Goal: Task Accomplishment & Management: Complete application form

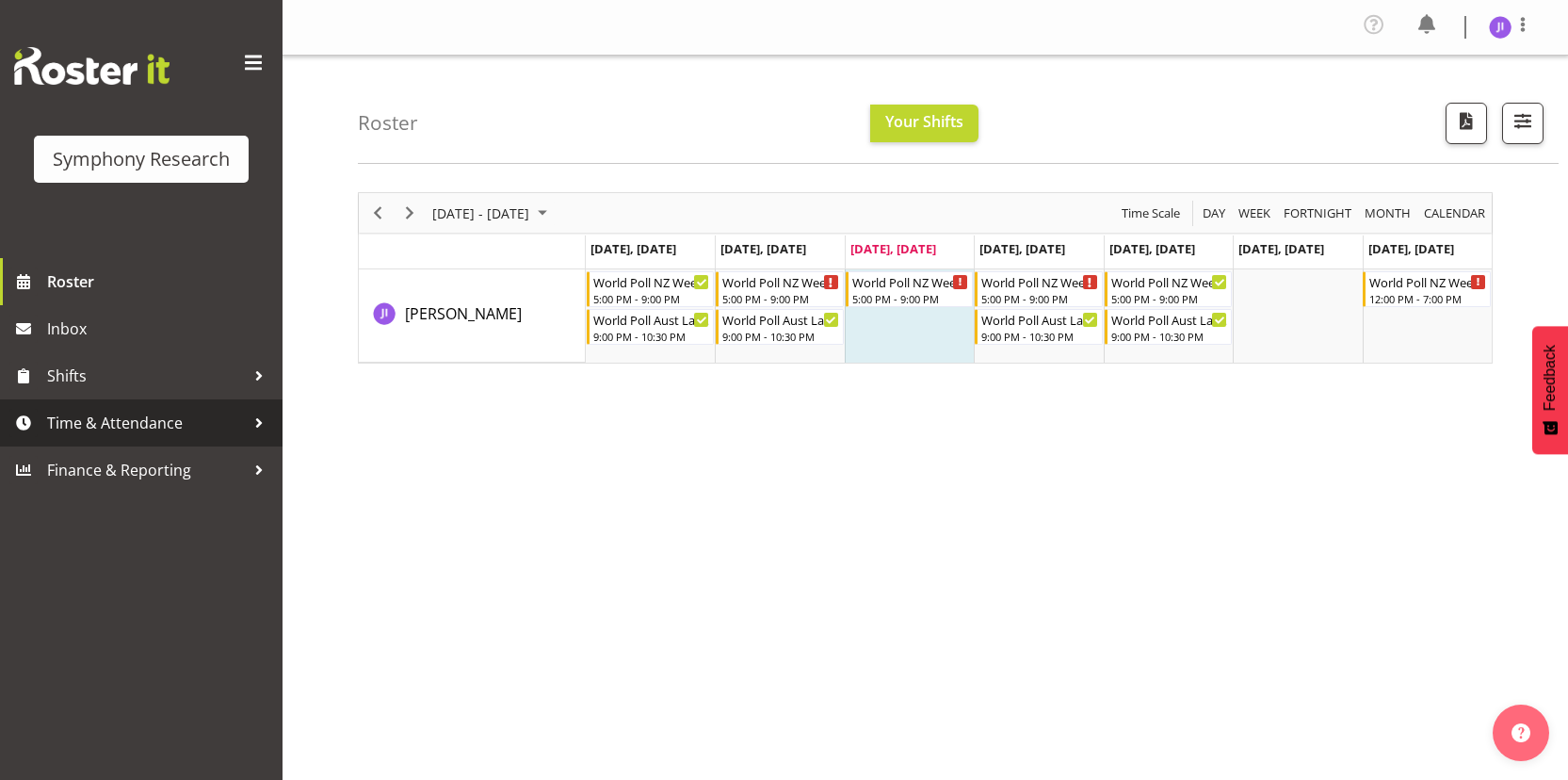
click at [166, 413] on span "Time & Attendance" at bounding box center [146, 423] width 198 height 28
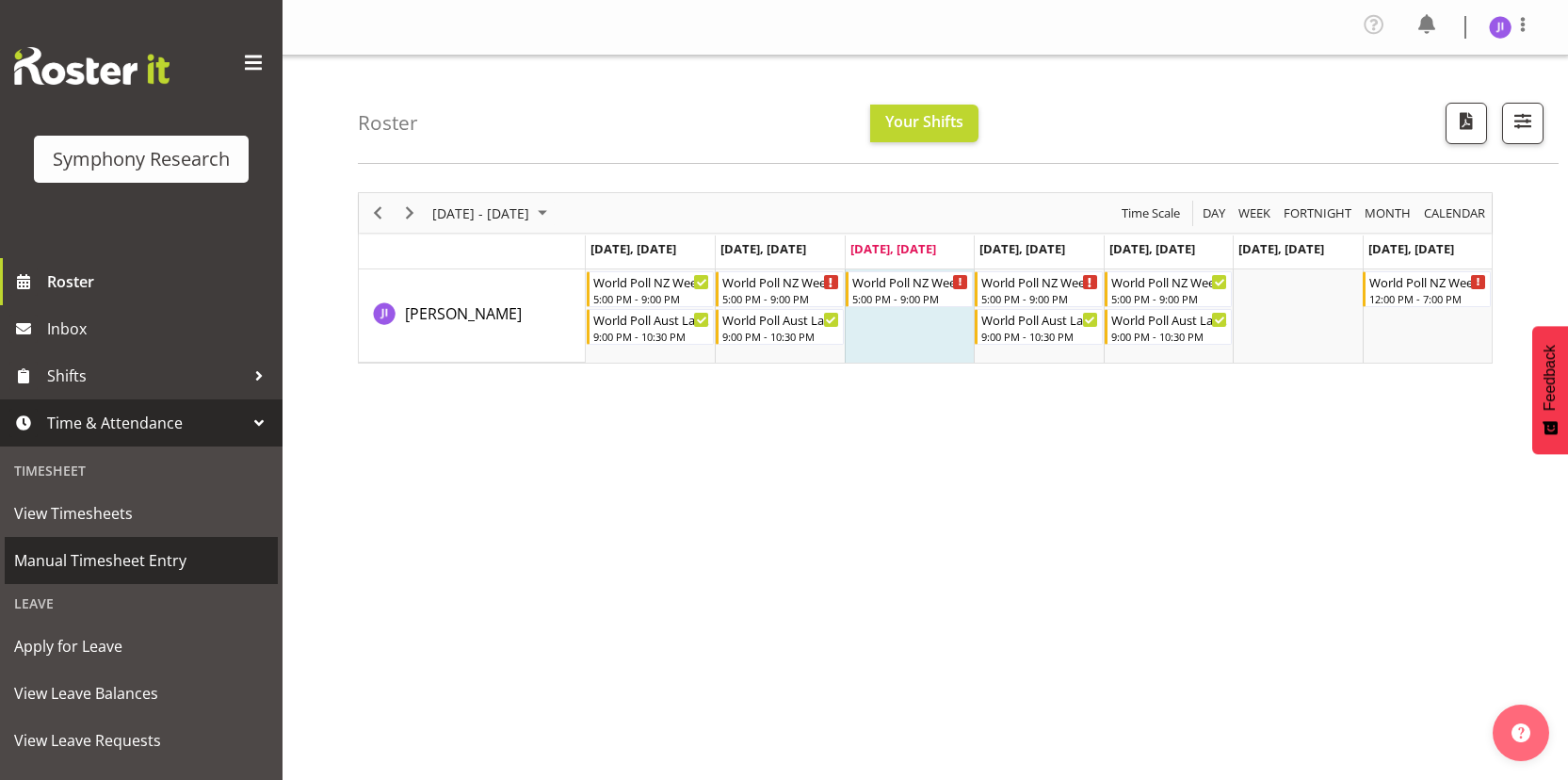
click at [153, 564] on span "Manual Timesheet Entry" at bounding box center [141, 561] width 254 height 28
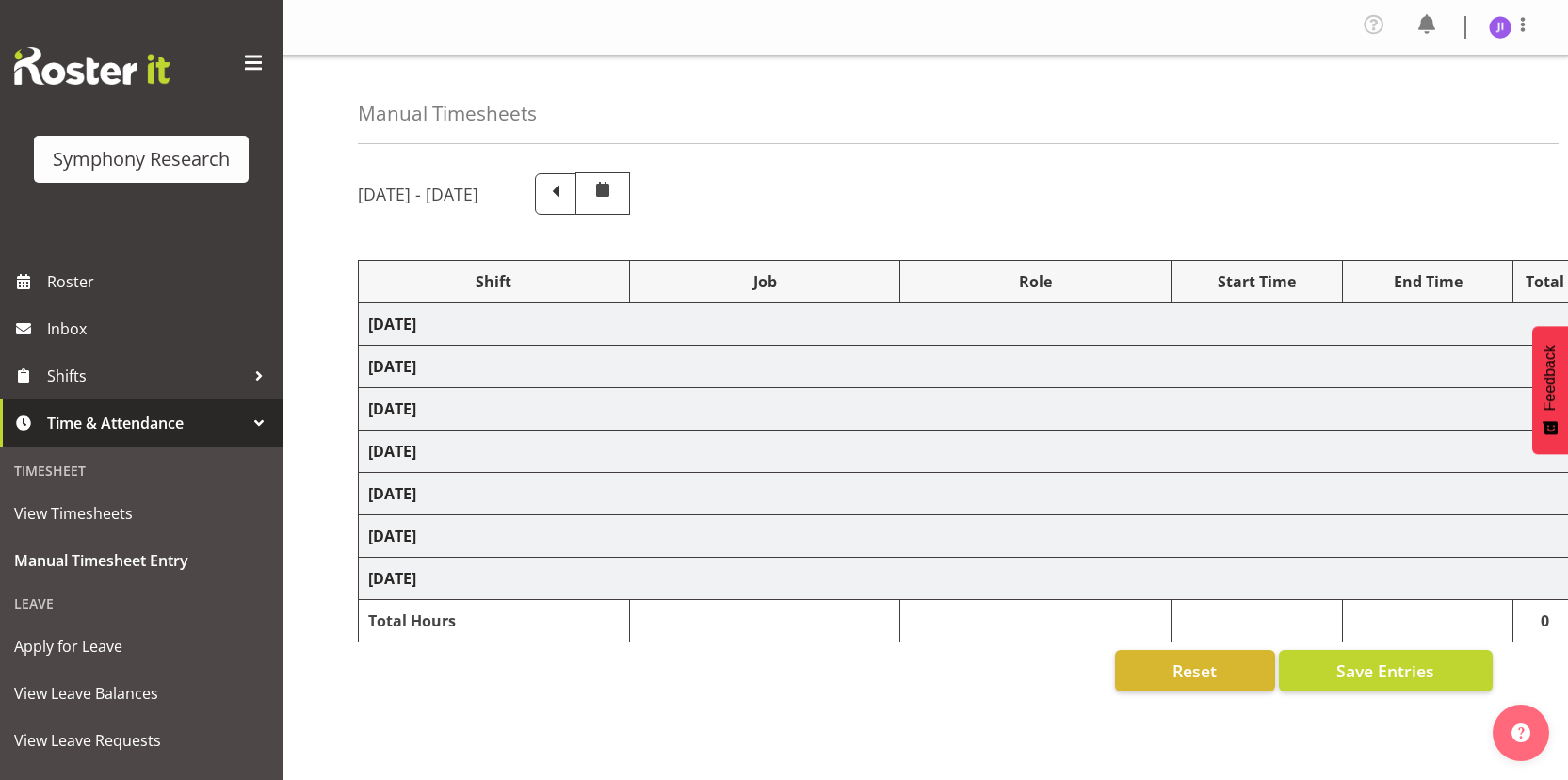
select select "48116"
select select "10527"
select select "48116"
select select "10499"
select select "48116"
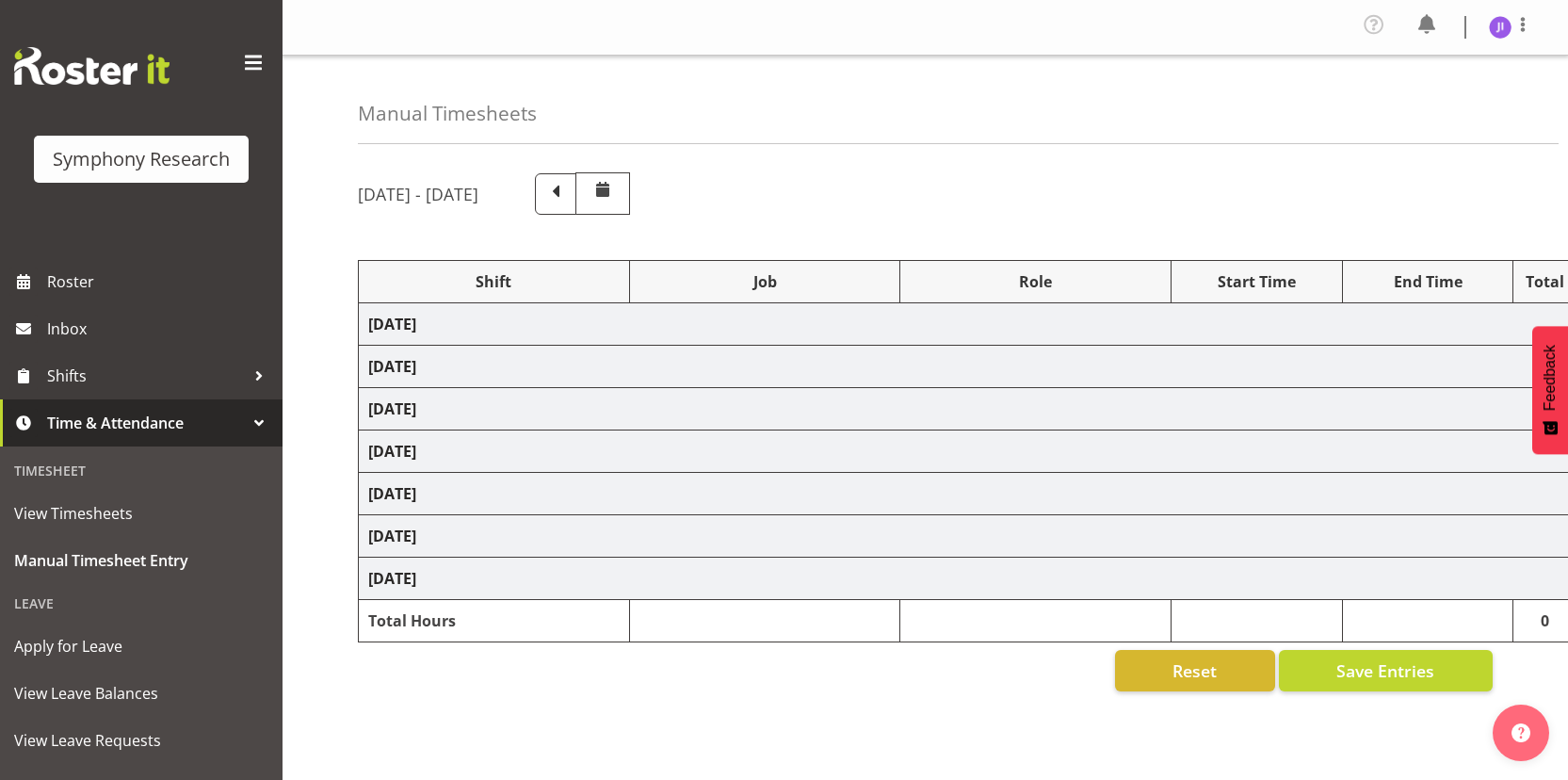
select select "10527"
select select "48116"
select select "10499"
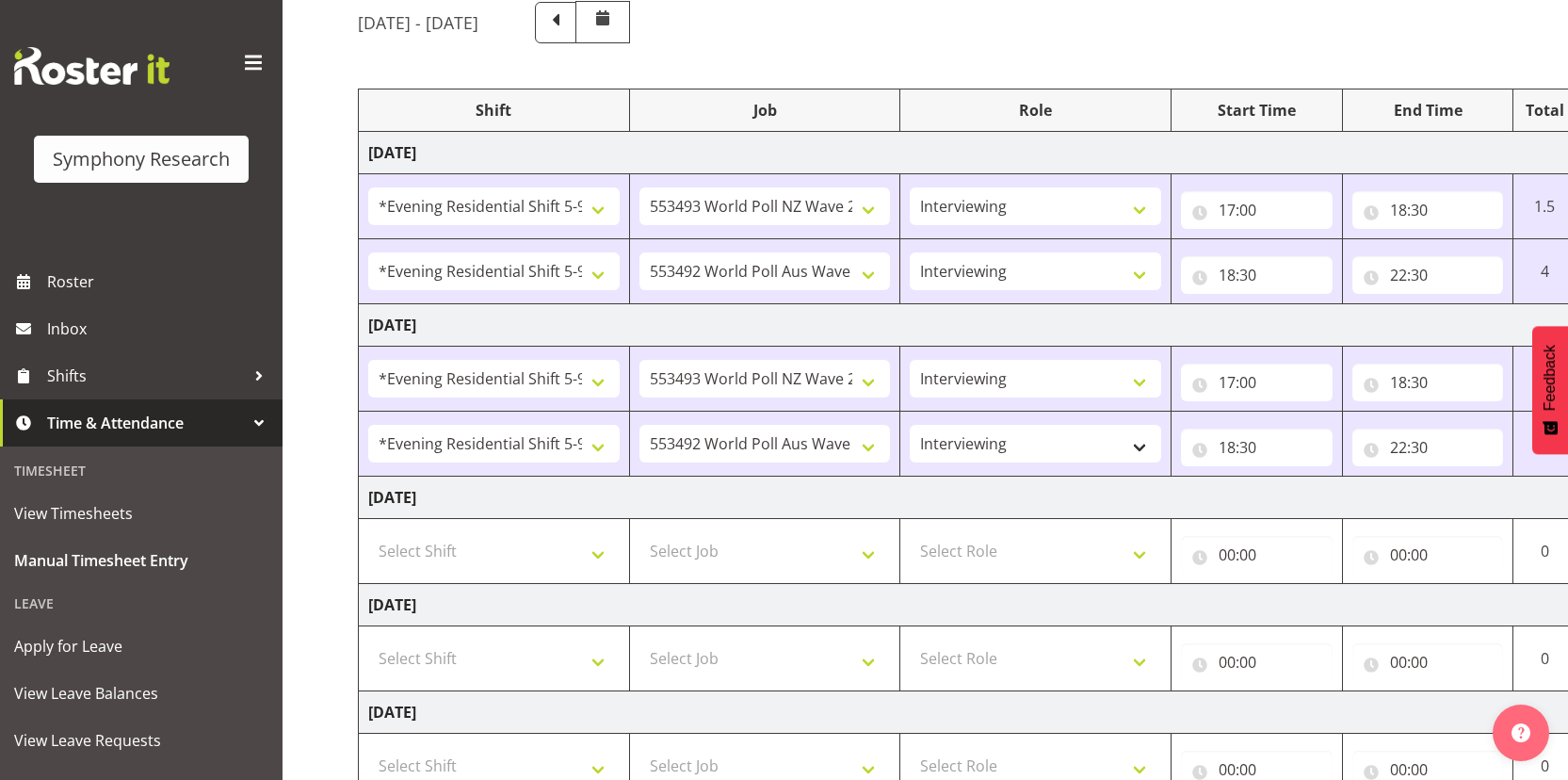
scroll to position [288, 0]
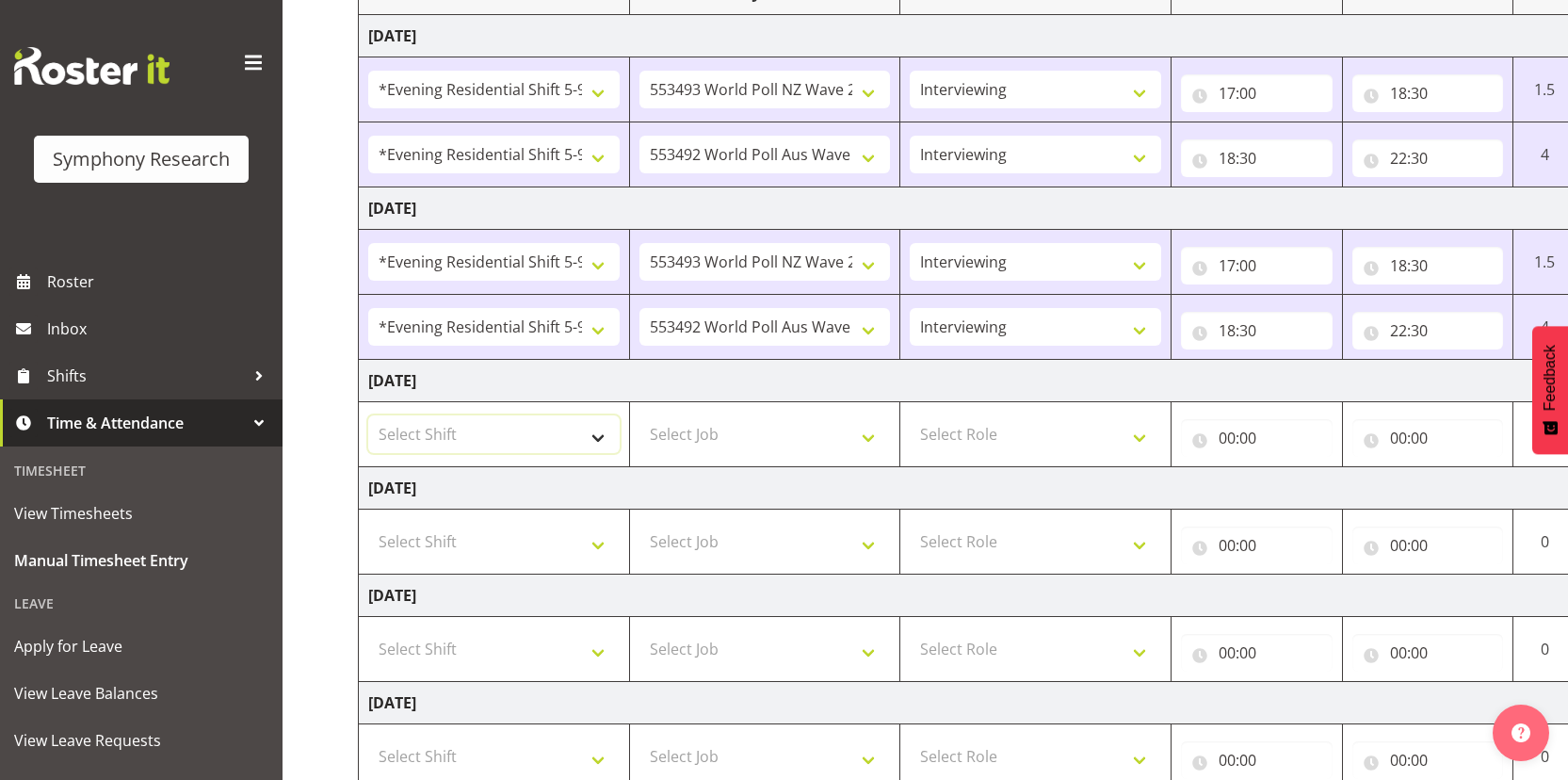
click at [513, 437] on select "Select Shift !!Weekend Residential (Roster IT Shift Label) *Business 9/10am ~ 4…" at bounding box center [494, 435] width 252 height 38
select select "48116"
click at [368, 416] on select "Select Shift !!Weekend Residential (Roster IT Shift Label) *Business 9/10am ~ 4…" at bounding box center [494, 435] width 252 height 38
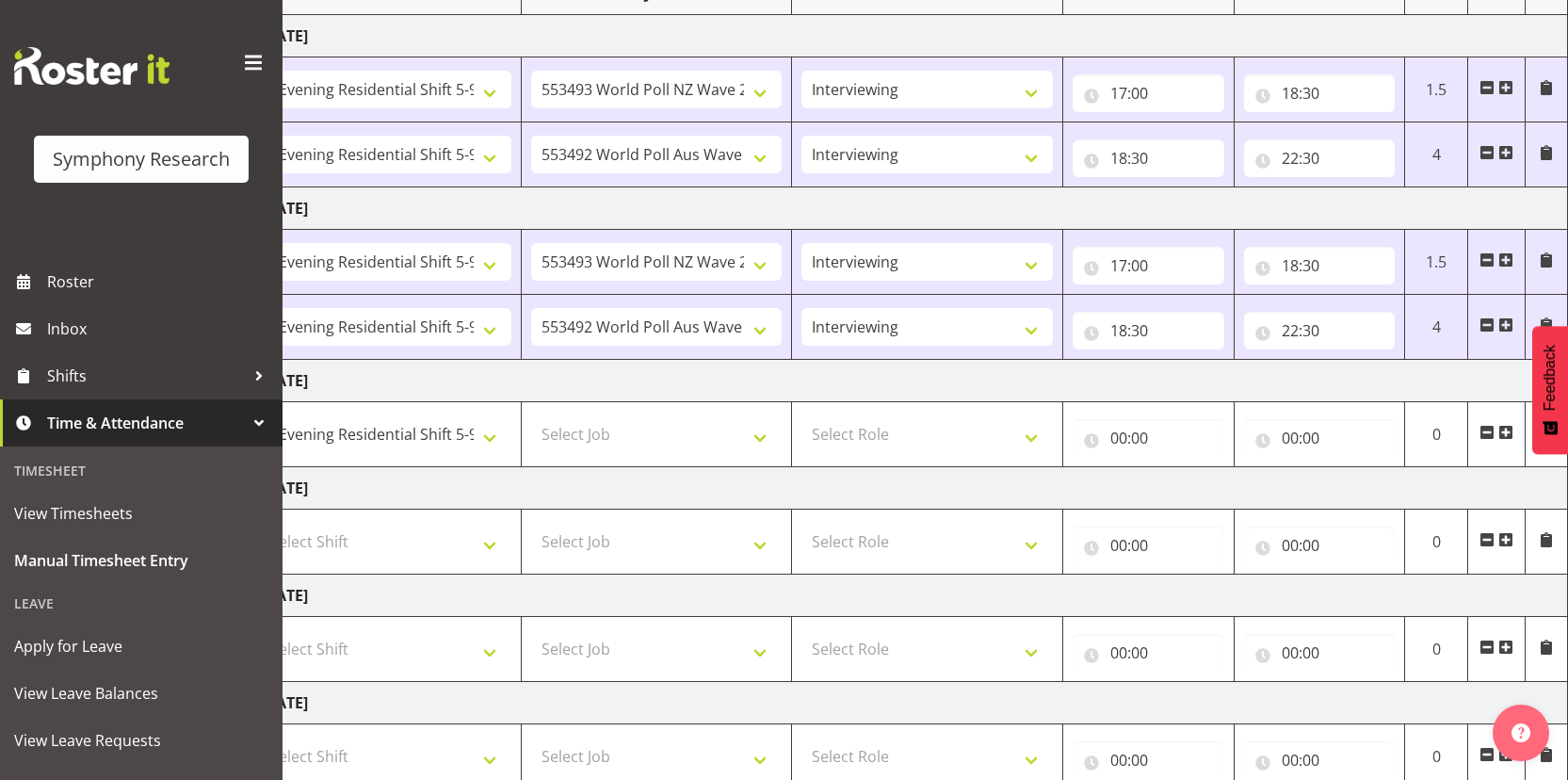
click at [1508, 432] on span at bounding box center [1505, 432] width 15 height 15
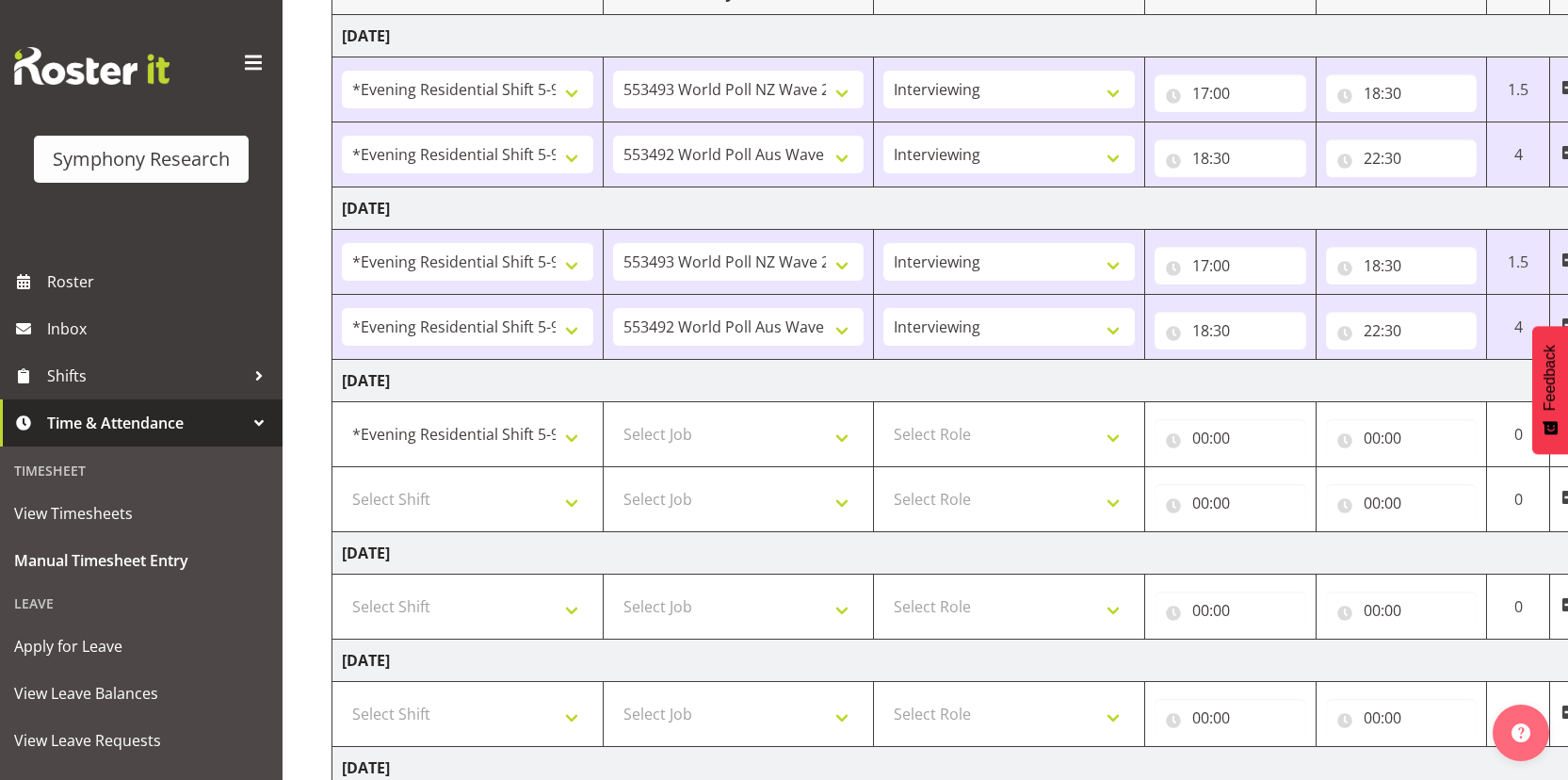
scroll to position [0, 0]
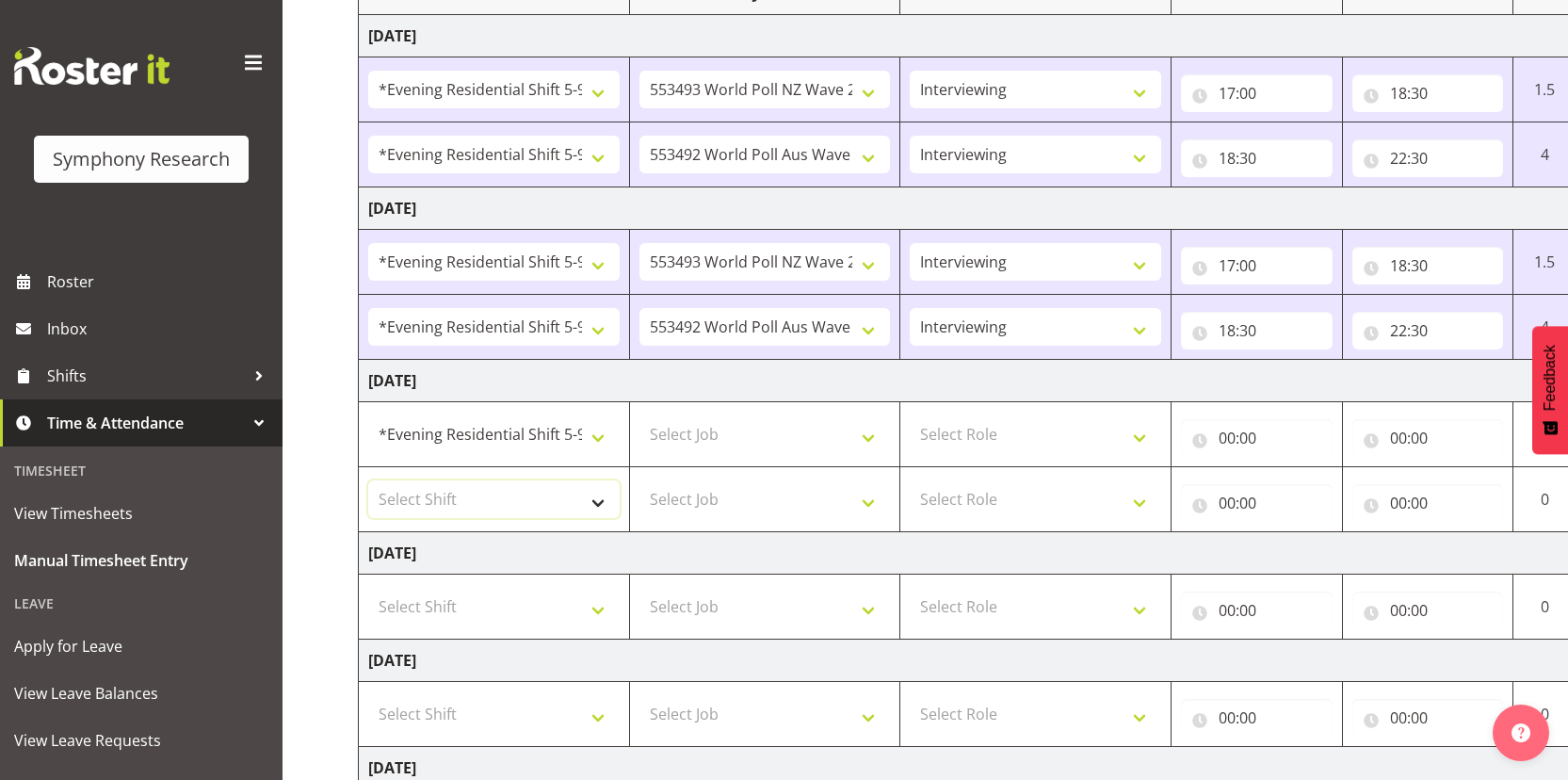
click at [530, 515] on select "Select Shift !!Weekend Residential (Roster IT Shift Label) *Business 9/10am ~ 4…" at bounding box center [494, 500] width 252 height 38
select select "48116"
click at [368, 481] on select "Select Shift !!Weekend Residential (Roster IT Shift Label) *Business 9/10am ~ 4…" at bounding box center [494, 500] width 252 height 38
click at [778, 427] on select "Select Job 550060 IF Admin 553492 World Poll Aus Wave 2 Main 2025 553493 World …" at bounding box center [766, 435] width 252 height 38
select select "10527"
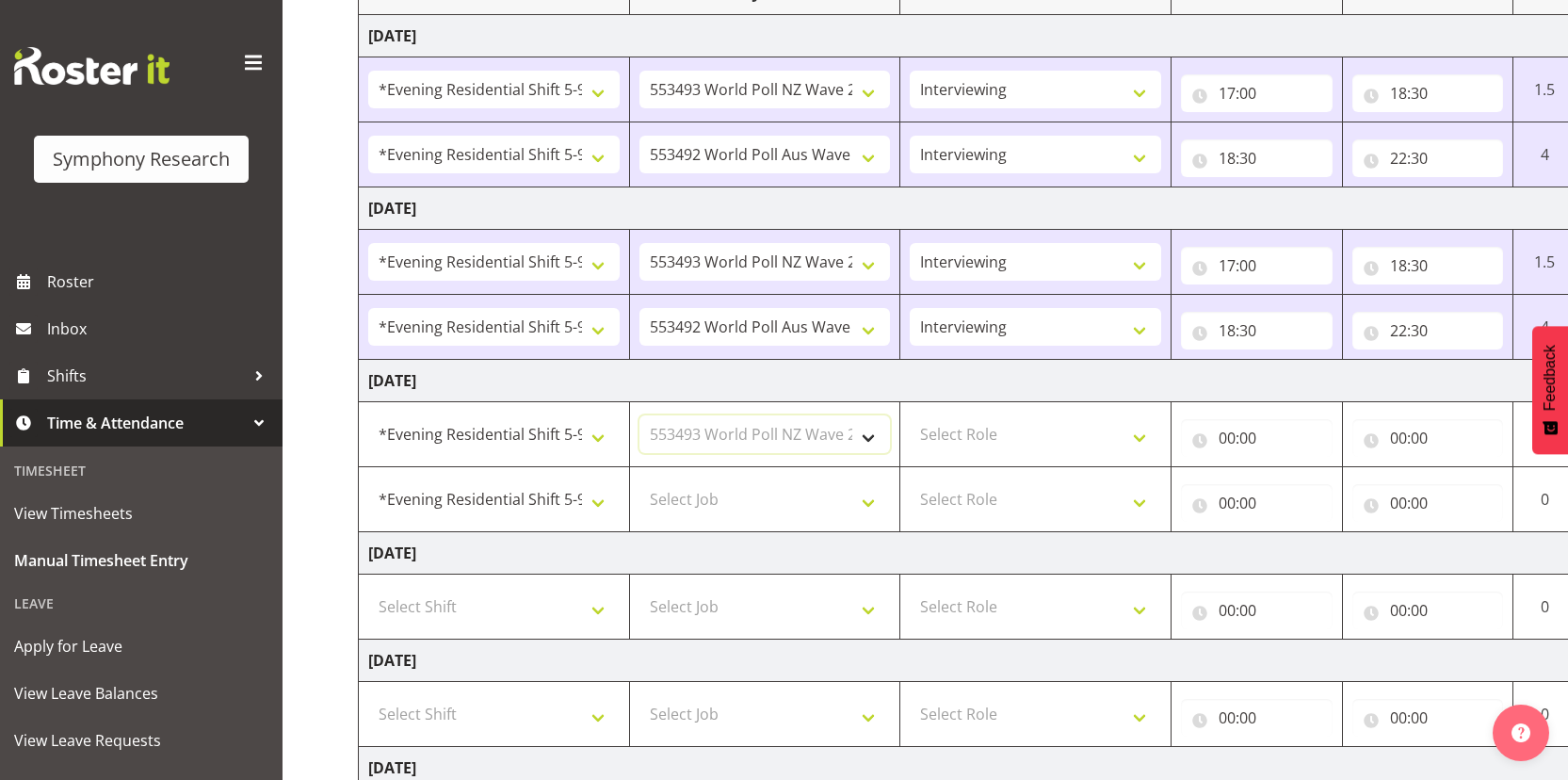
click at [640, 416] on select "Select Job 550060 IF Admin 553492 World Poll Aus Wave 2 Main 2025 553493 World …" at bounding box center [766, 435] width 252 height 38
click at [800, 517] on span "Select Job 550060 IF Admin 553492 World Poll Aus Wave 2 Main 2025 553493 World …" at bounding box center [766, 500] width 252 height 38
click at [808, 503] on select "Select Job 550060 IF Admin 553492 World Poll Aus Wave 2 Main 2025 553493 World …" at bounding box center [766, 500] width 252 height 38
select select "10499"
click at [640, 481] on select "Select Job 550060 IF Admin 553492 World Poll Aus Wave 2 Main 2025 553493 World …" at bounding box center [766, 500] width 252 height 38
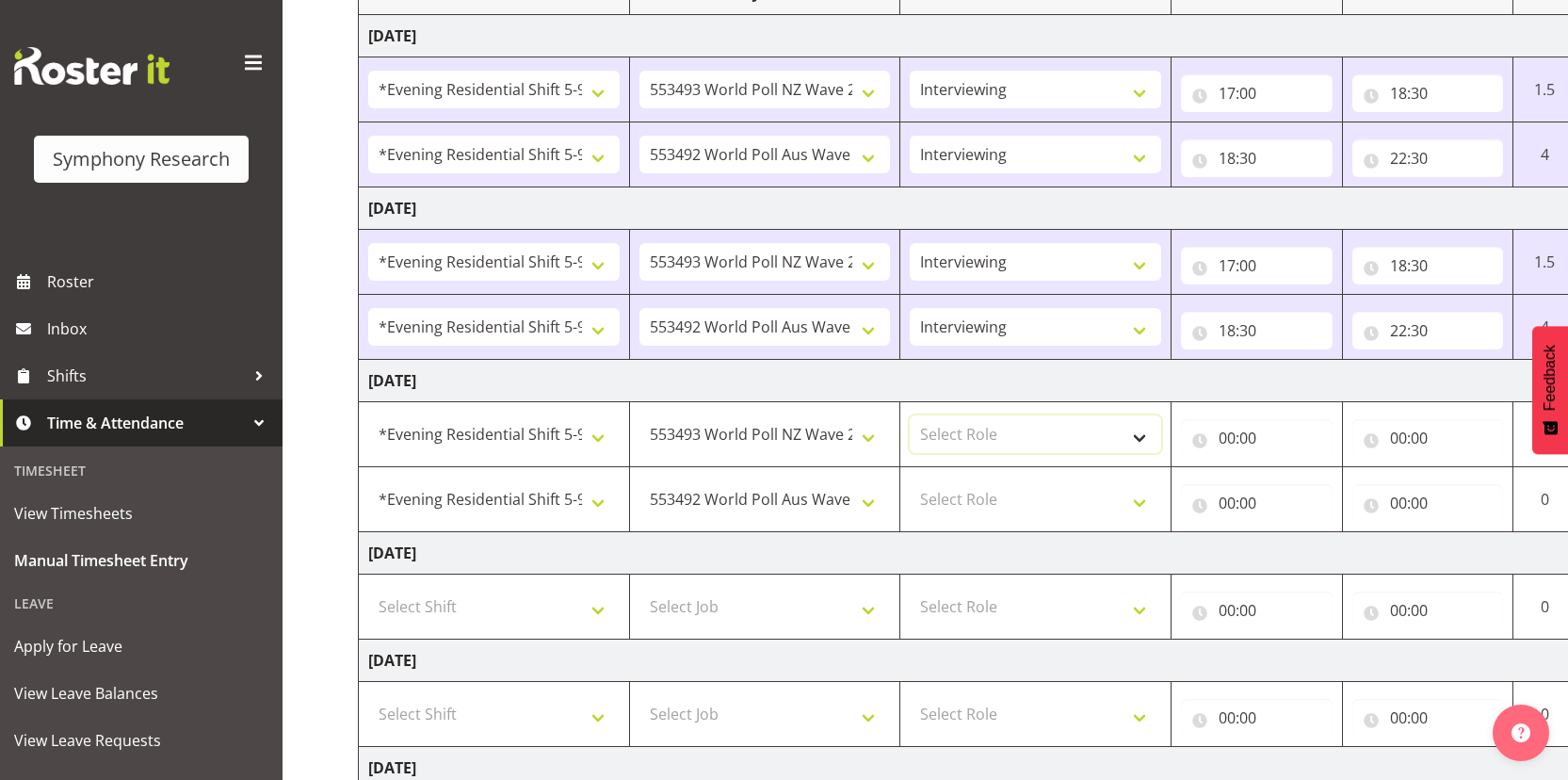
click at [1019, 417] on select "Select Role Interviewing Briefing" at bounding box center [1035, 435] width 252 height 38
select select "47"
click at [909, 416] on select "Select Role Interviewing Briefing" at bounding box center [1035, 435] width 252 height 38
click at [988, 496] on select "Select Role Interviewing Briefing" at bounding box center [1035, 500] width 252 height 38
select select "47"
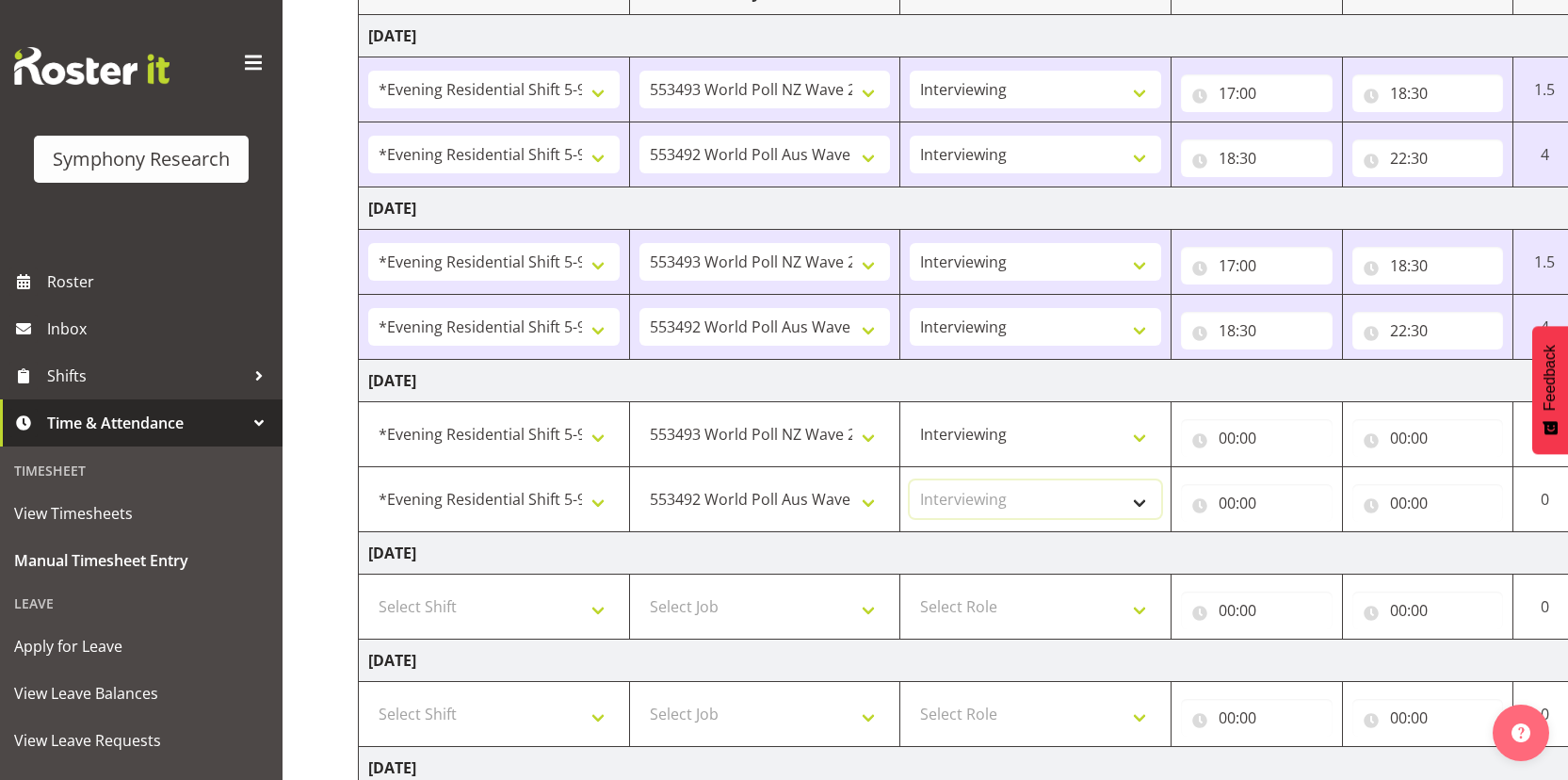
click at [909, 481] on select "Select Role Interviewing Briefing" at bounding box center [1035, 500] width 252 height 38
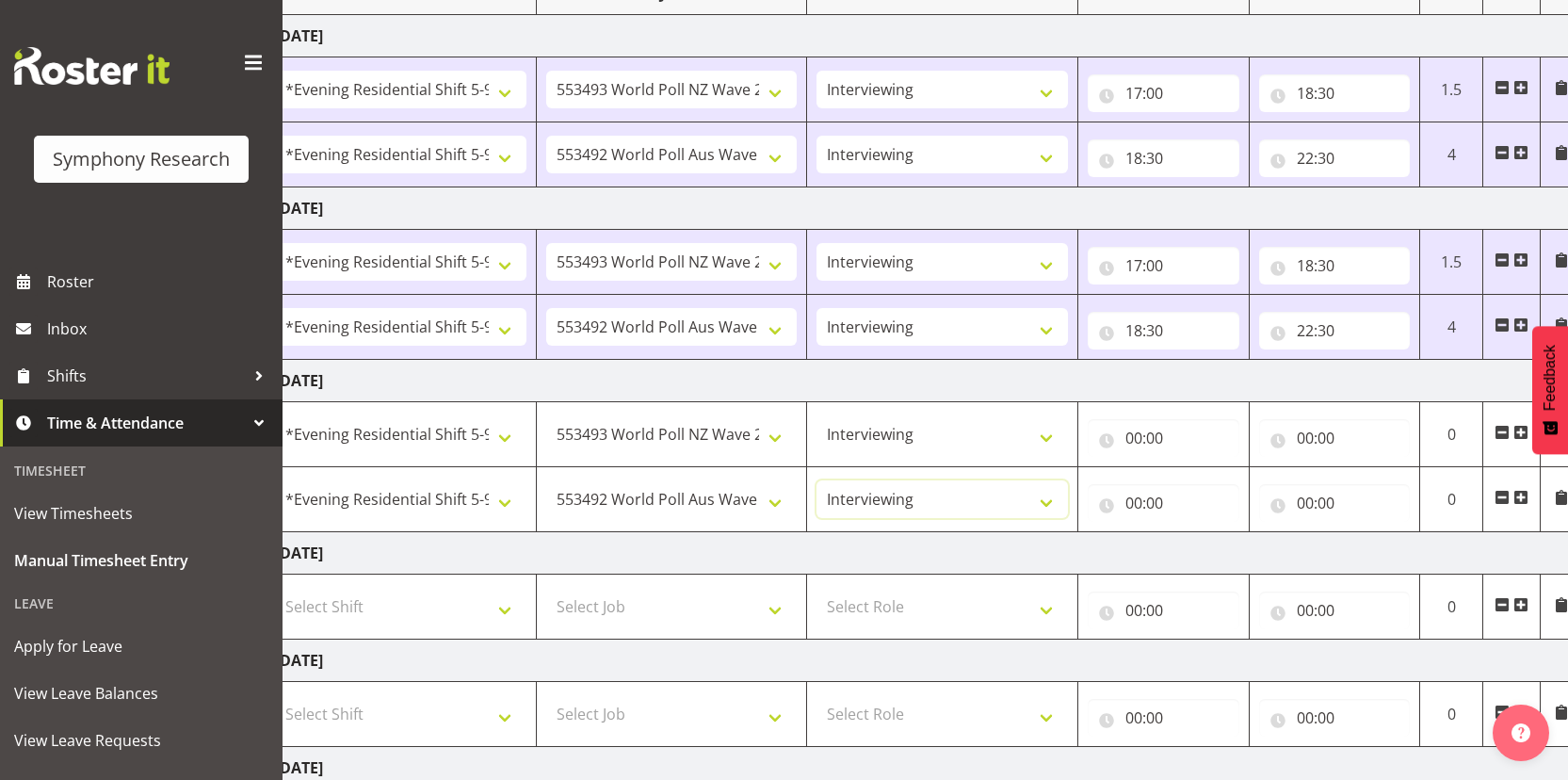
scroll to position [0, 108]
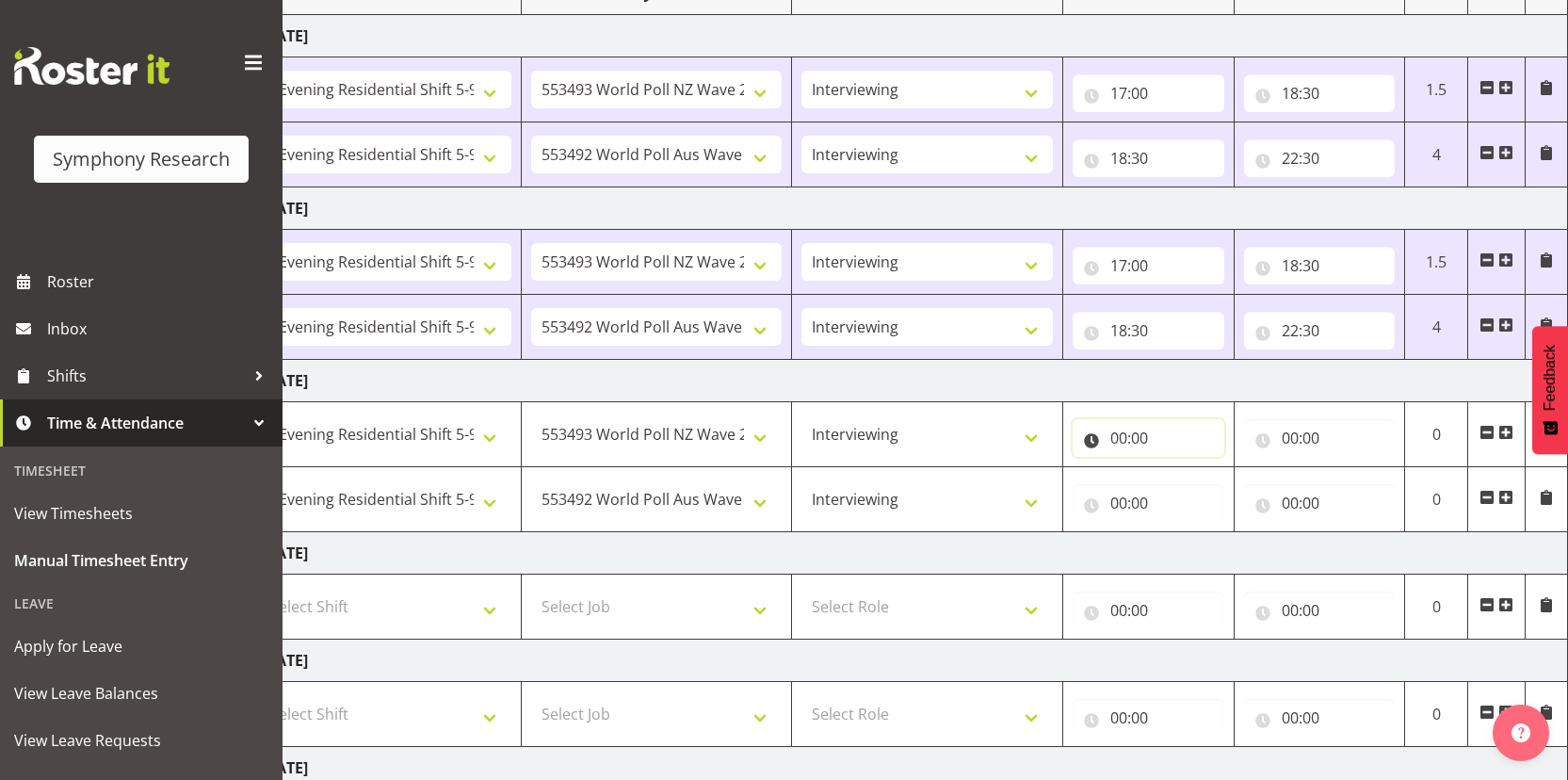
click at [1120, 443] on input "00:00" at bounding box center [1148, 438] width 152 height 38
click at [1189, 501] on select "00 01 02 03 04 05 06 07 08 09 10 11 12 13 14 15 16 17 18 19 20 21 22 23" at bounding box center [1201, 487] width 42 height 38
select select "17"
click at [1180, 468] on select "00 01 02 03 04 05 06 07 08 09 10 11 12 13 14 15 16 17 18 19 20 21 22 23" at bounding box center [1201, 487] width 42 height 38
type input "17:00"
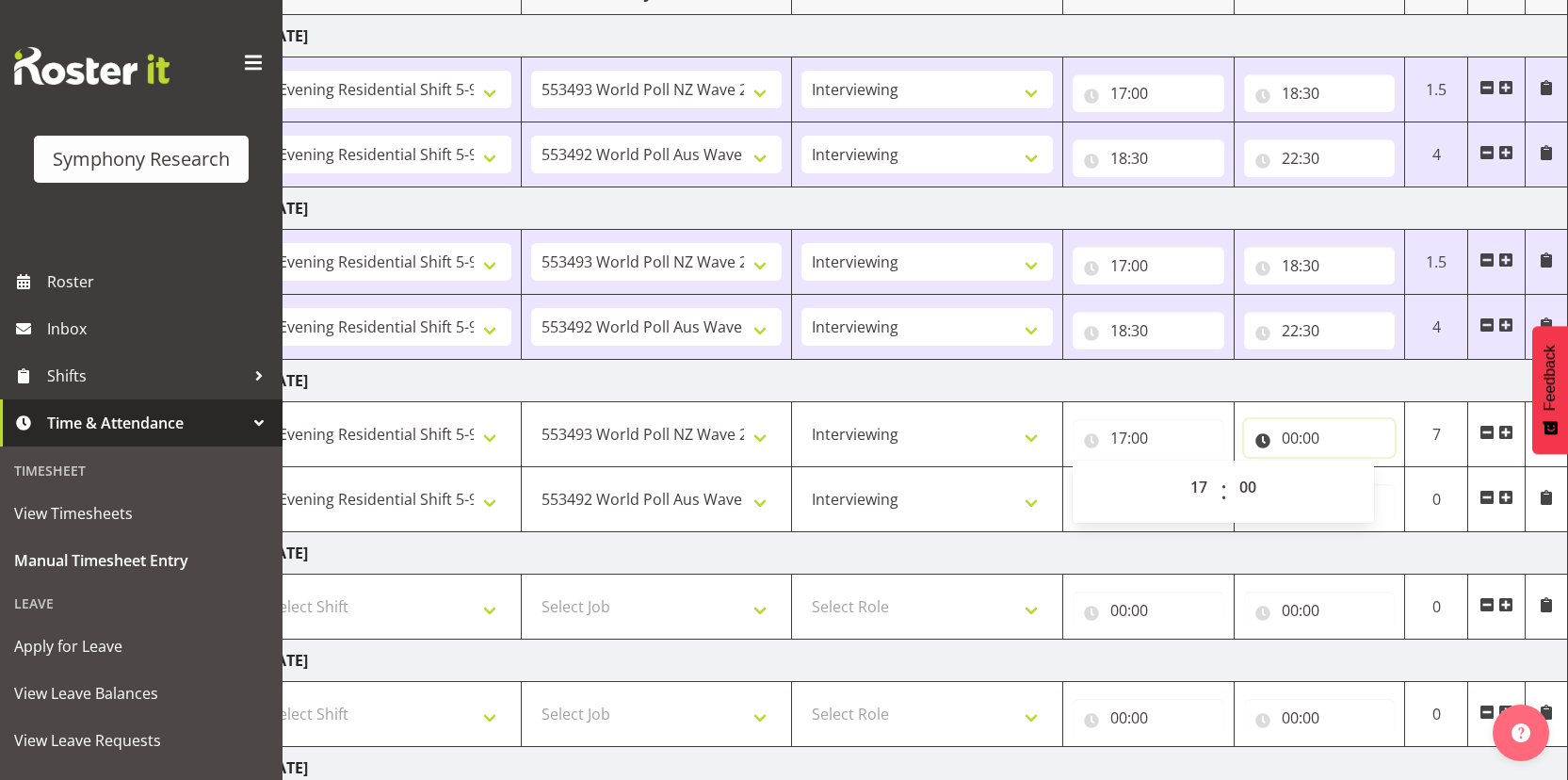
click at [1298, 438] on input "00:00" at bounding box center [1320, 438] width 152 height 38
click at [1359, 483] on select "00 01 02 03 04 05 06 07 08 09 10 11 12 13 14 15 16 17 18 19 20 21 22 23" at bounding box center [1372, 487] width 42 height 38
select select "18"
click at [1351, 468] on select "00 01 02 03 04 05 06 07 08 09 10 11 12 13 14 15 16 17 18 19 20 21 22 23" at bounding box center [1372, 487] width 42 height 38
type input "18:00"
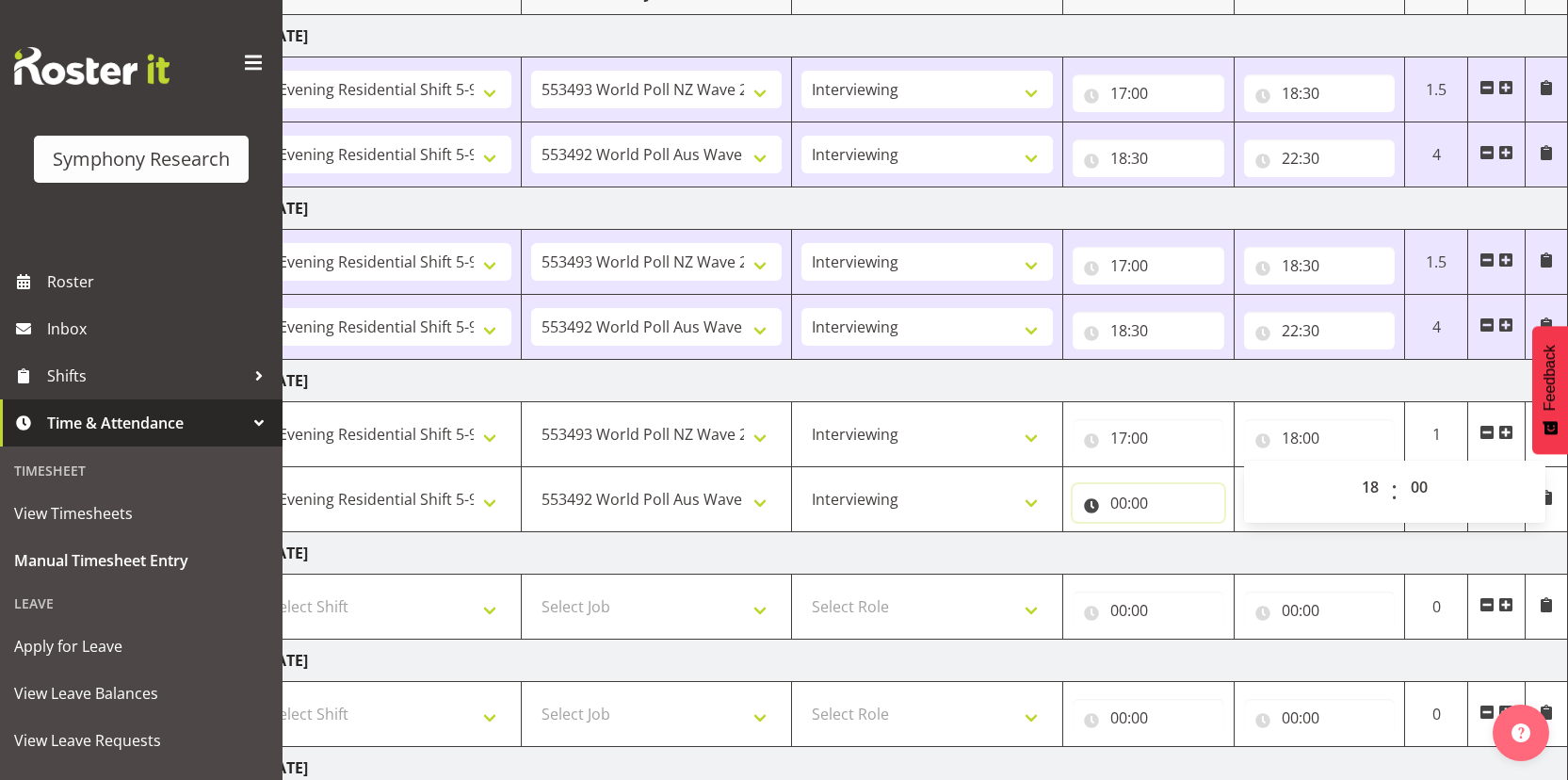
click at [1118, 505] on input "00:00" at bounding box center [1148, 503] width 152 height 38
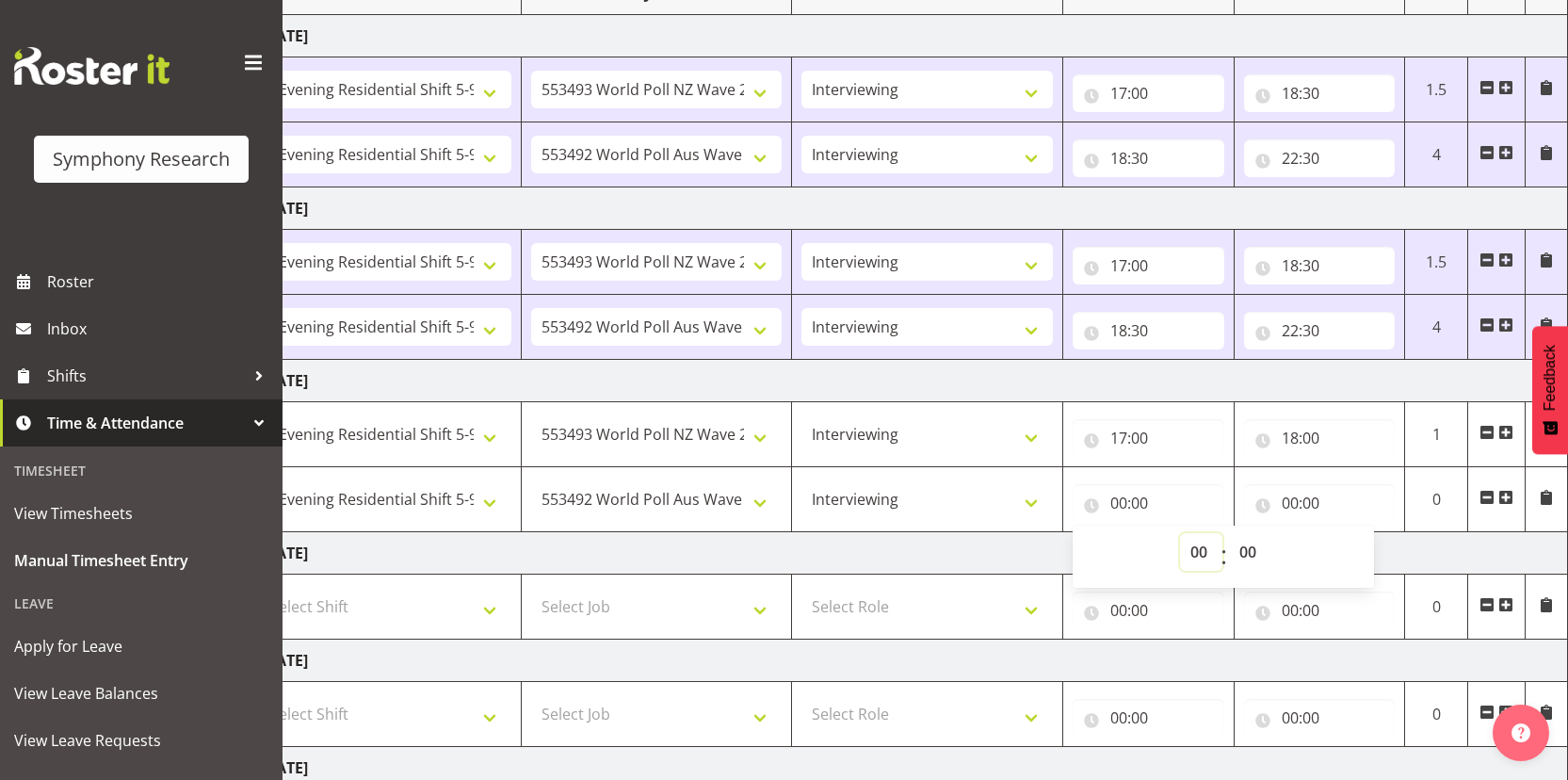
click at [1194, 557] on select "00 01 02 03 04 05 06 07 08 09 10 11 12 13 14 15 16 17 18 19 20 21 22 23" at bounding box center [1201, 552] width 42 height 38
select select "18"
click at [1180, 533] on select "00 01 02 03 04 05 06 07 08 09 10 11 12 13 14 15 16 17 18 19 20 21 22 23" at bounding box center [1201, 552] width 42 height 38
type input "18:00"
click at [1289, 498] on input "00:00" at bounding box center [1320, 503] width 152 height 38
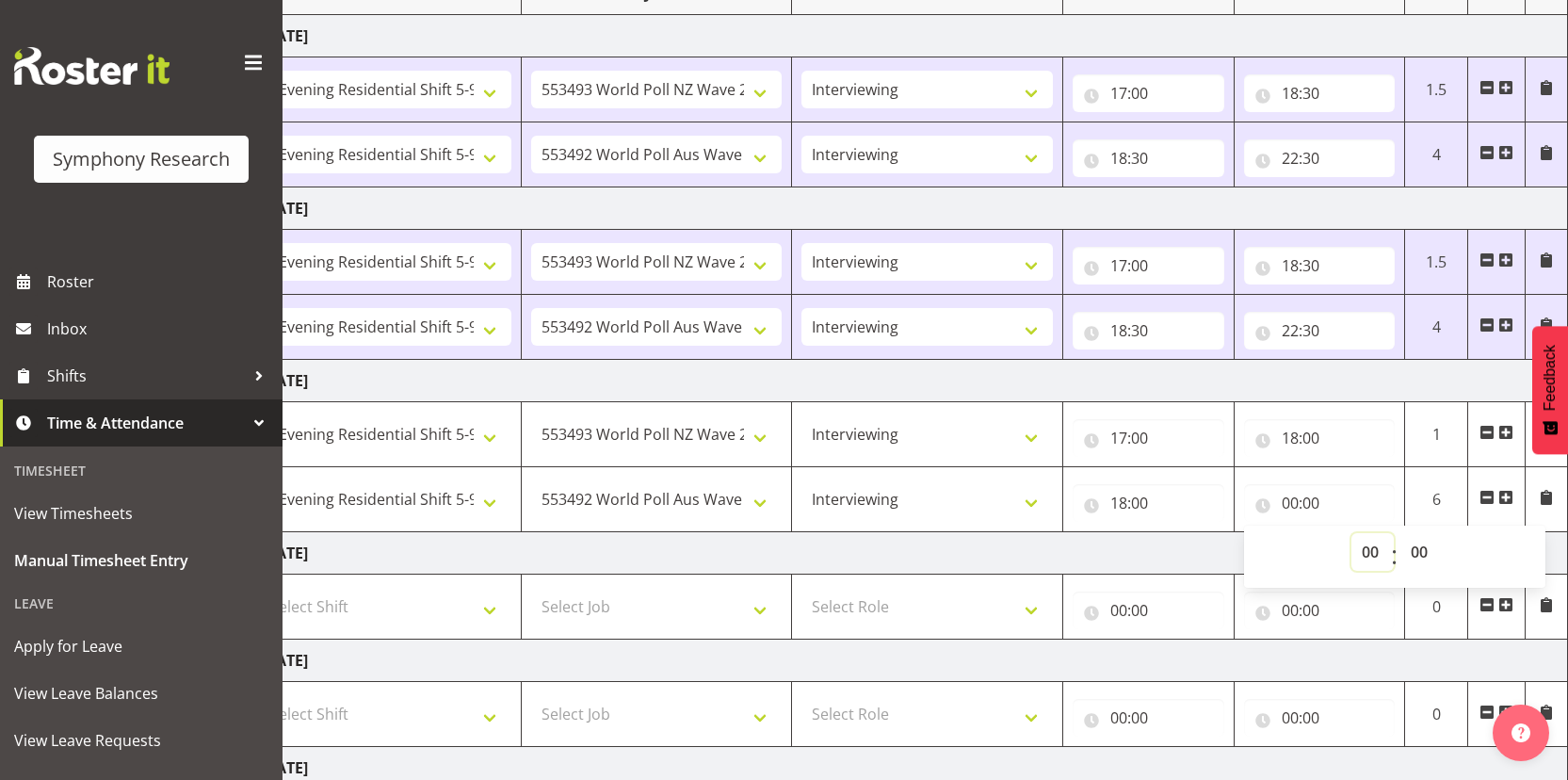
click at [1364, 545] on select "00 01 02 03 04 05 06 07 08 09 10 11 12 13 14 15 16 17 18 19 20 21 22 23" at bounding box center [1372, 552] width 42 height 38
select select "22"
click at [1351, 533] on select "00 01 02 03 04 05 06 07 08 09 10 11 12 13 14 15 16 17 18 19 20 21 22 23" at bounding box center [1372, 552] width 42 height 38
type input "22:00"
click at [1427, 550] on select "00 01 02 03 04 05 06 07 08 09 10 11 12 13 14 15 16 17 18 19 20 21 22 23 24 25 2…" at bounding box center [1421, 552] width 42 height 38
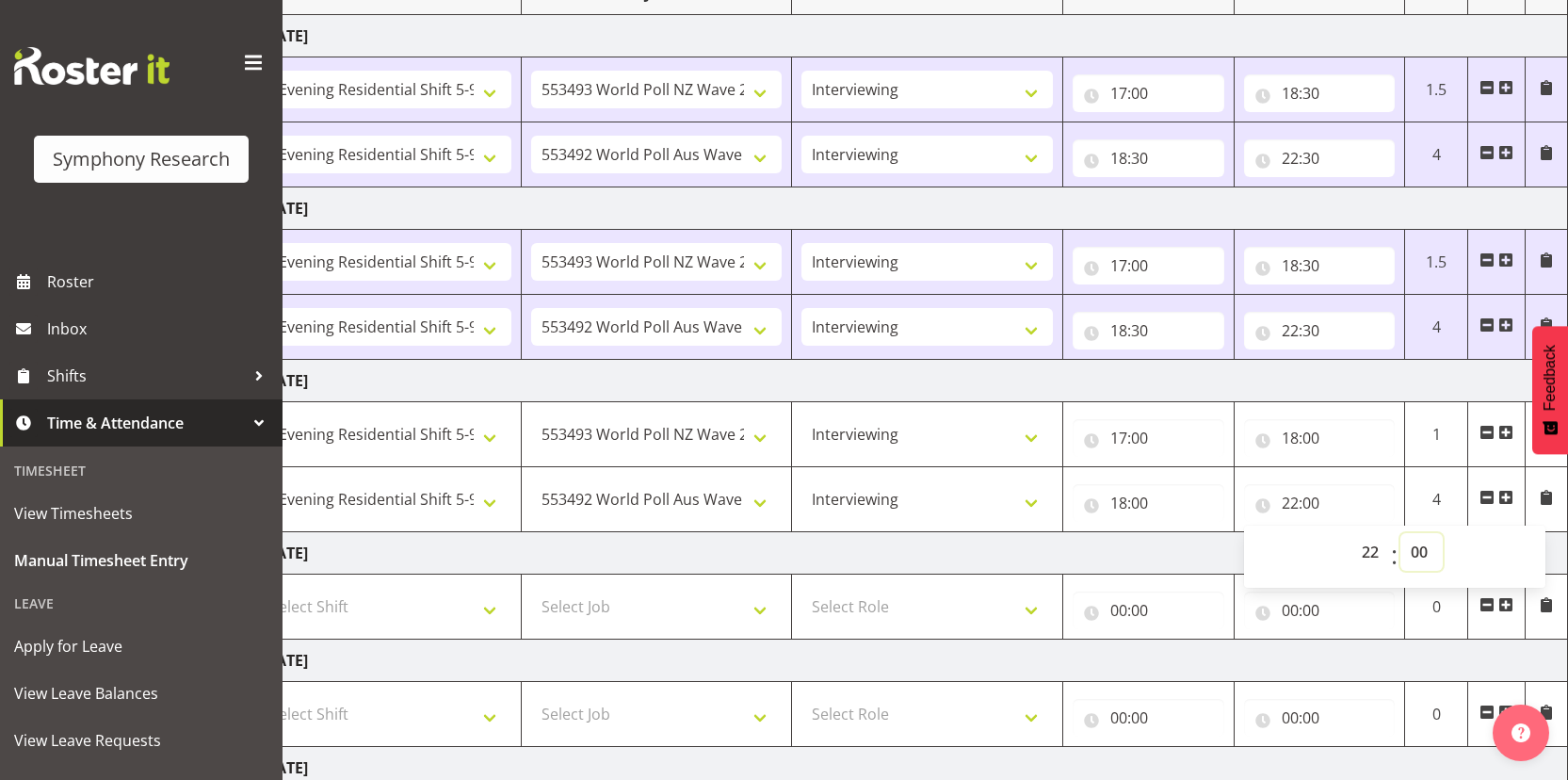
select select "30"
click at [1400, 533] on select "00 01 02 03 04 05 06 07 08 09 10 11 12 13 14 15 16 17 18 19 20 21 22 23 24 25 2…" at bounding box center [1421, 552] width 42 height 38
type input "22:30"
click at [1178, 554] on td "Thursday 28th August 2025" at bounding box center [909, 553] width 1317 height 42
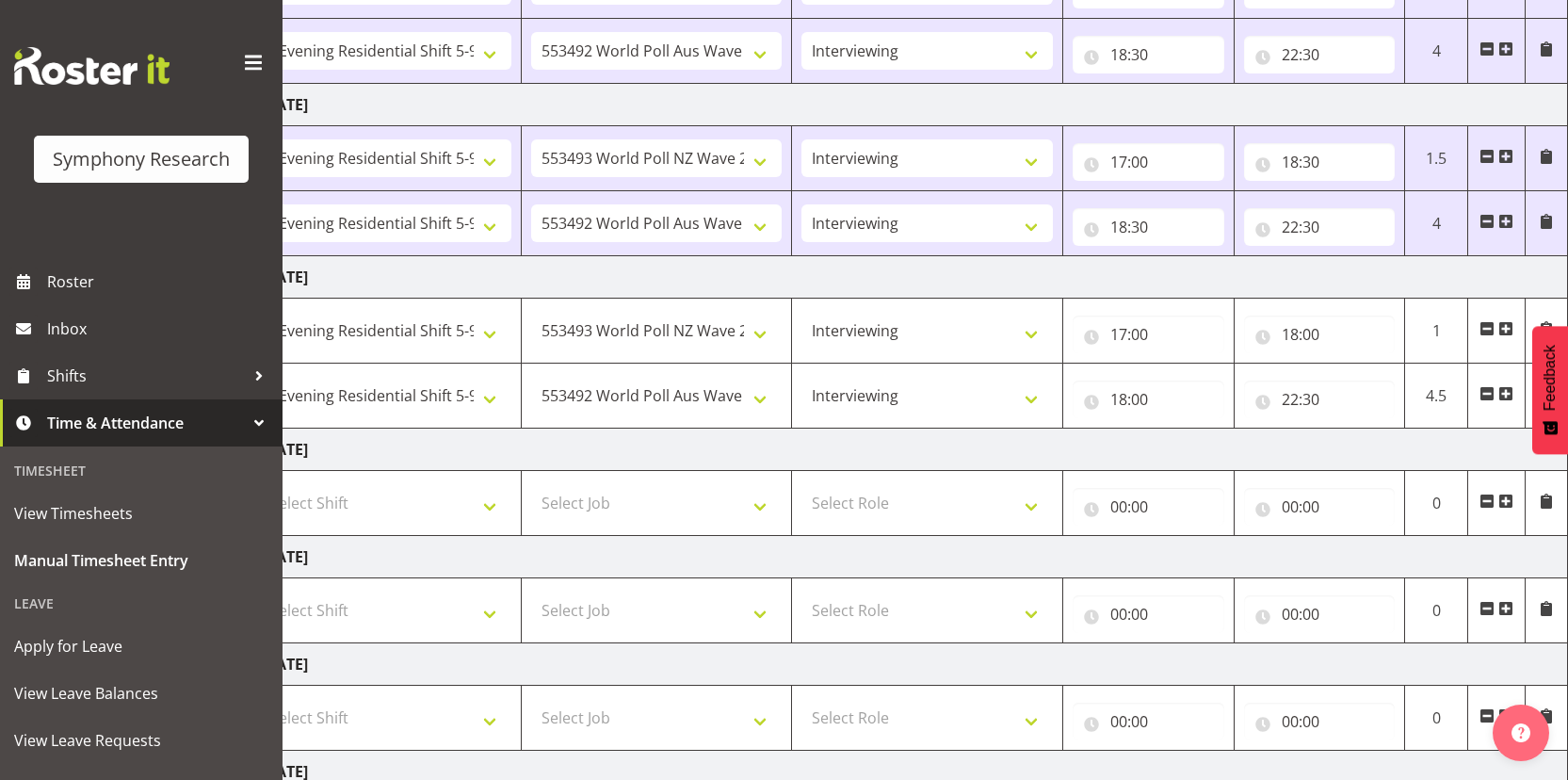
scroll to position [590, 0]
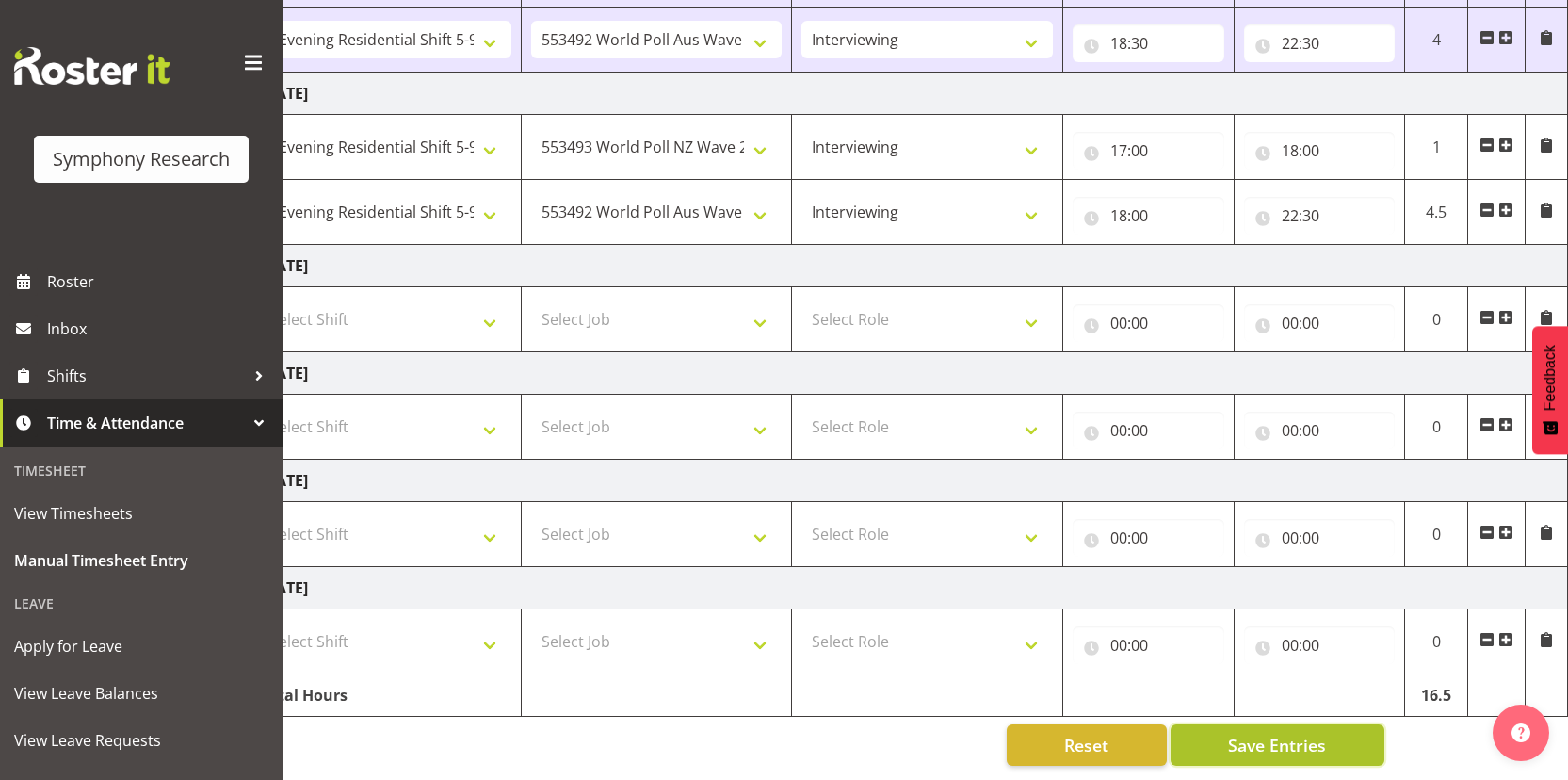
click at [1261, 733] on span "Save Entries" at bounding box center [1277, 745] width 98 height 25
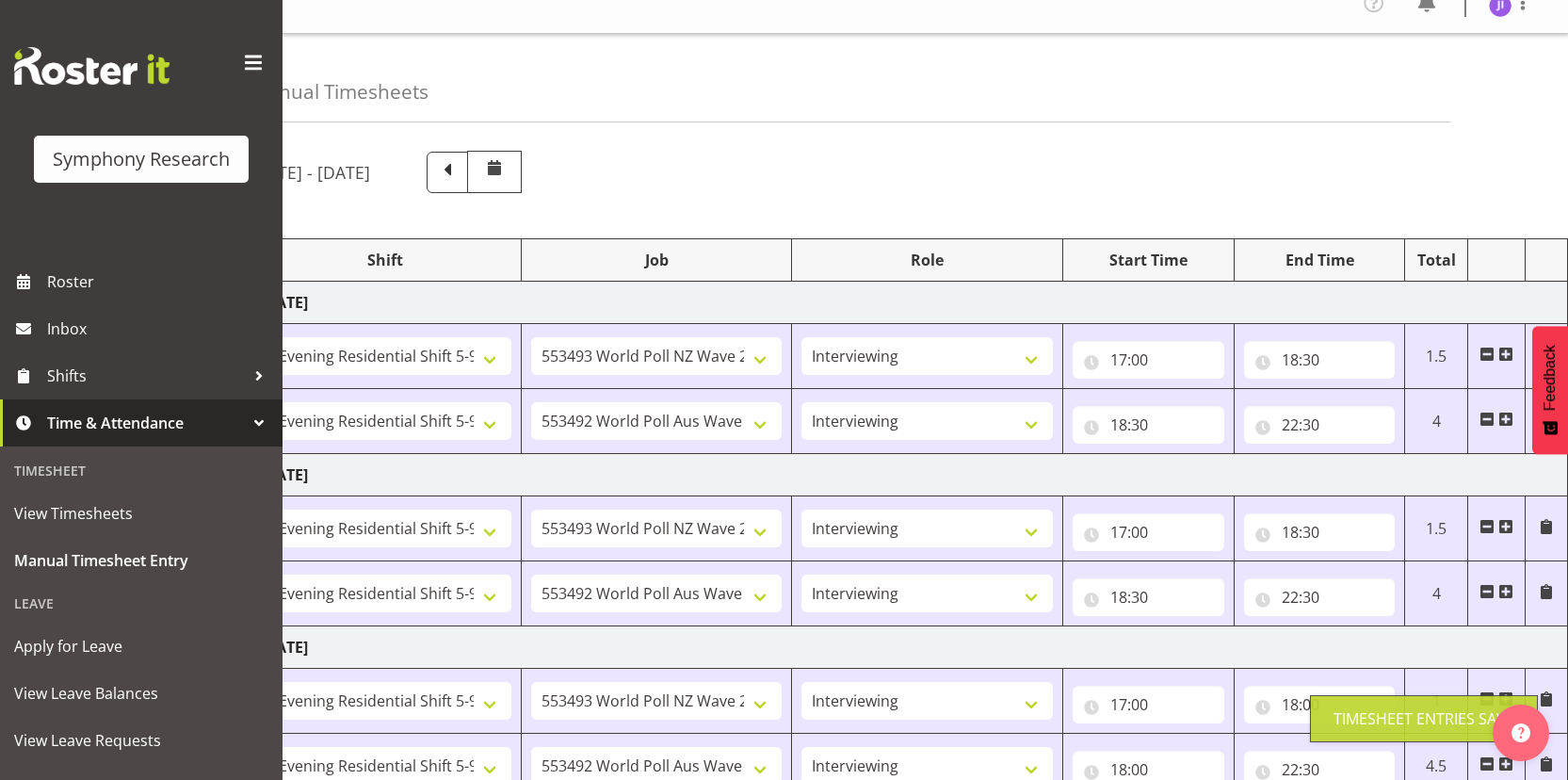
scroll to position [0, 0]
